Goal: Navigation & Orientation: Find specific page/section

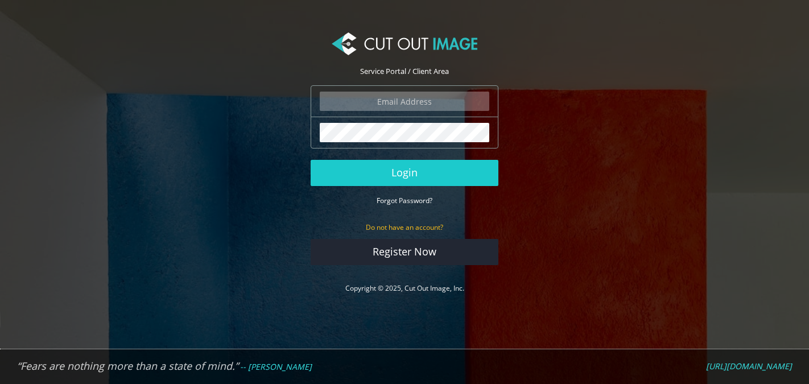
click at [392, 108] on input "email" at bounding box center [405, 101] width 170 height 19
click at [0, 311] on com-1password-button at bounding box center [0, 311] width 0 height 0
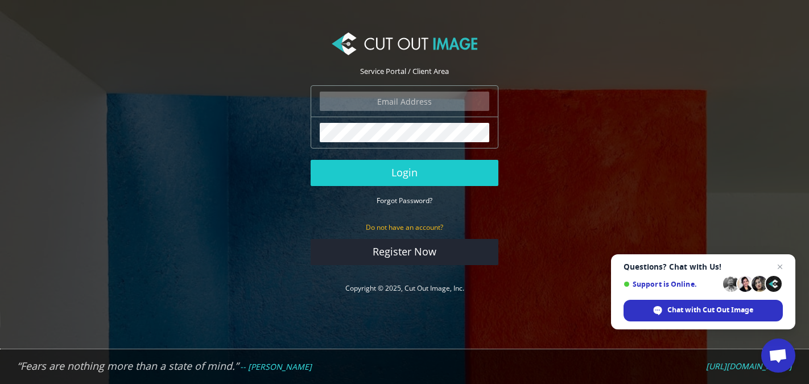
type input "grace@milestone.inc"
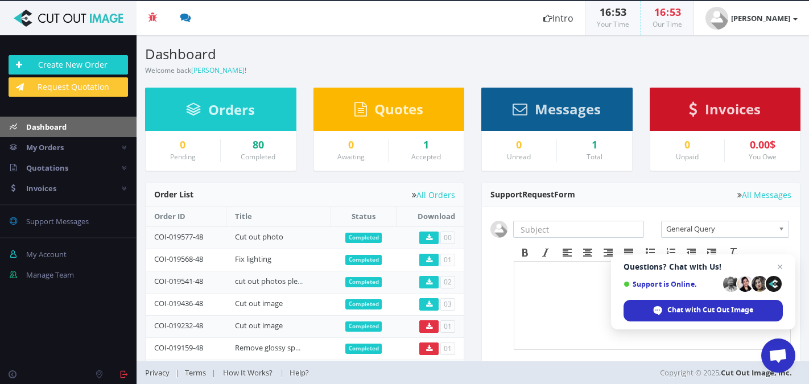
click at [415, 79] on section "Dashboard Welcome back [PERSON_NAME] ! Create New Order Welcome [PERSON_NAME] !…" at bounding box center [473, 198] width 673 height 326
